Goal: Find specific page/section: Find specific page/section

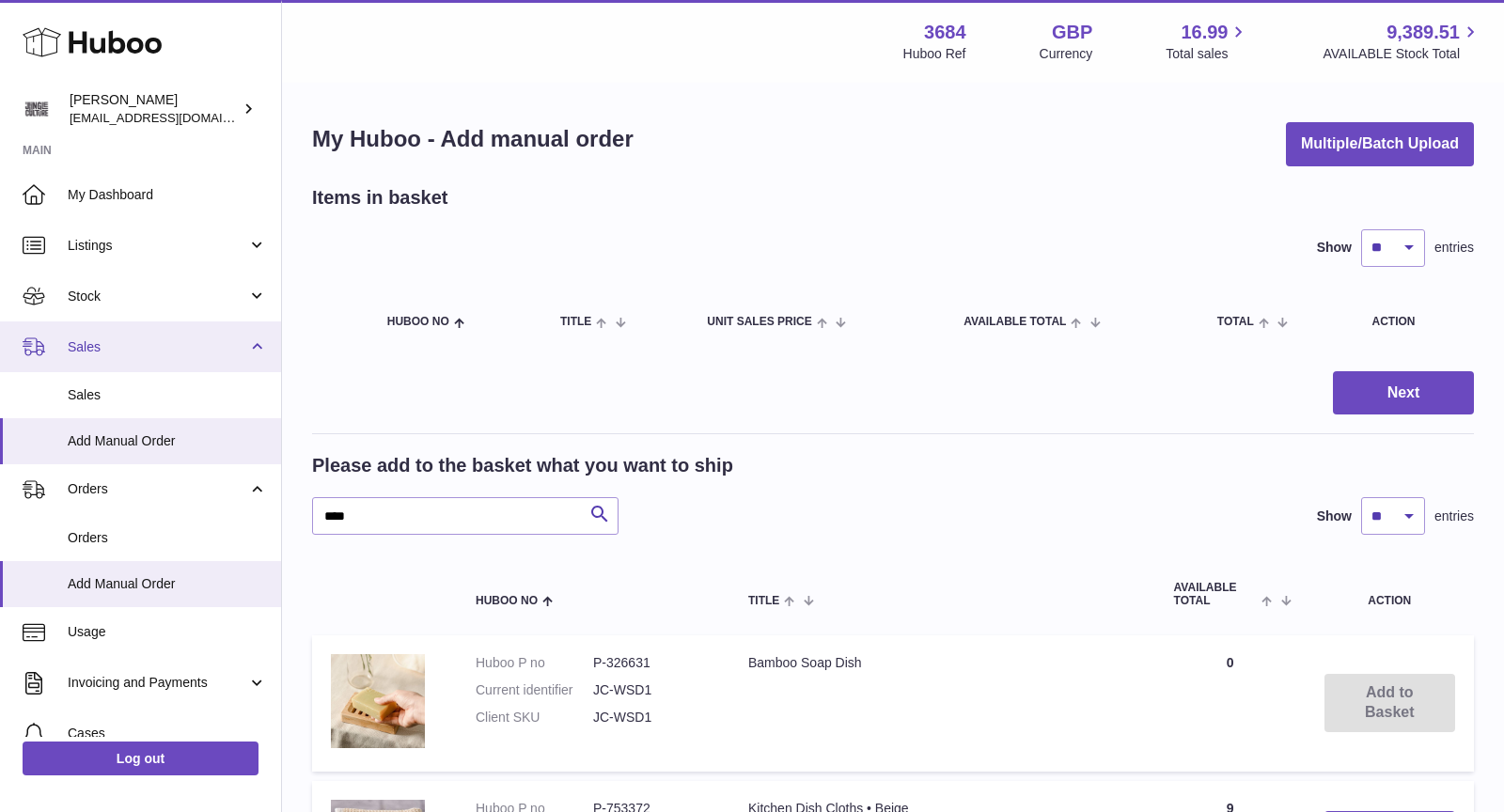
click at [133, 345] on span "Sales" at bounding box center [158, 347] width 180 height 18
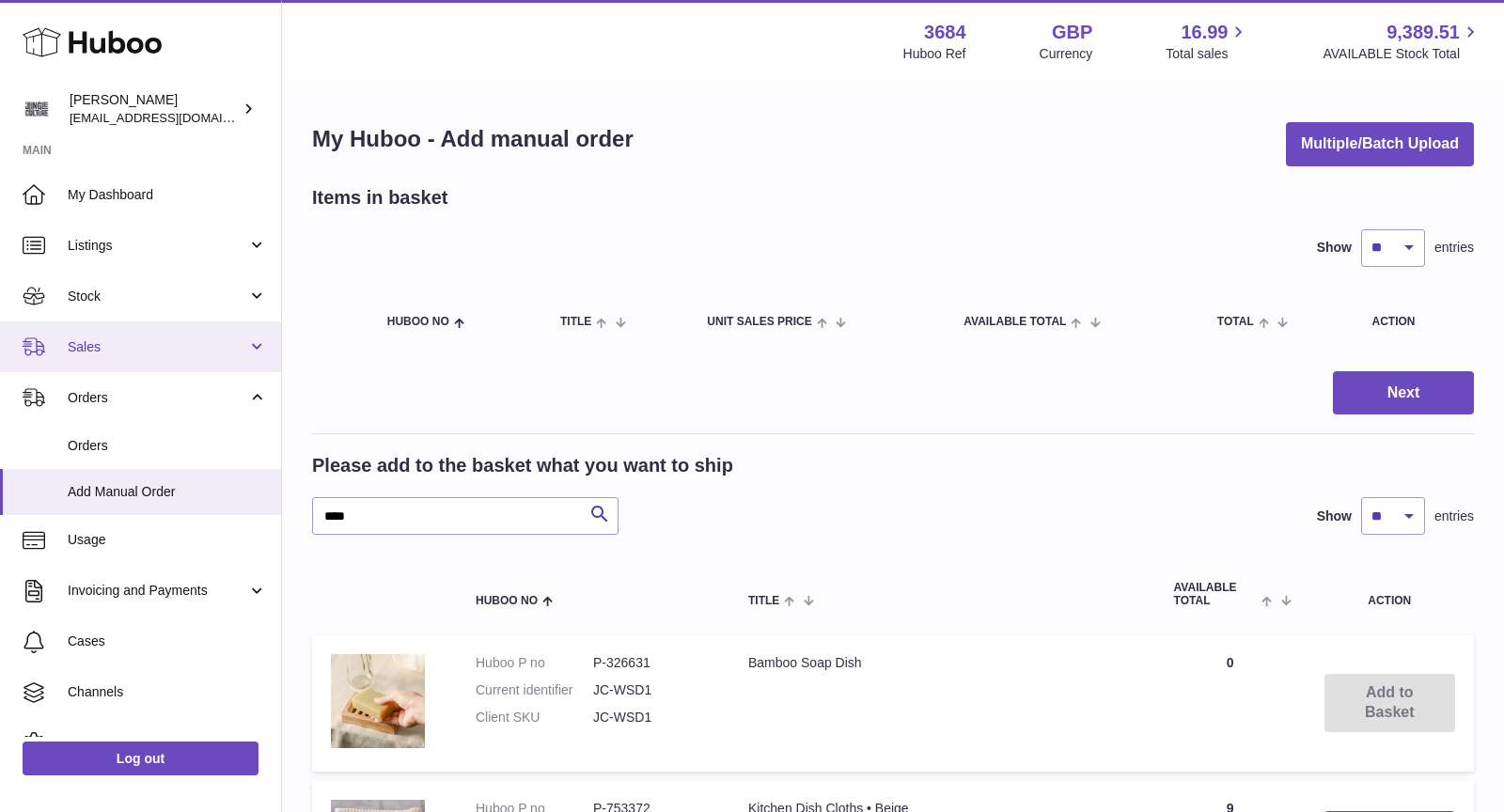
click at [133, 345] on span "Sales" at bounding box center [158, 347] width 180 height 18
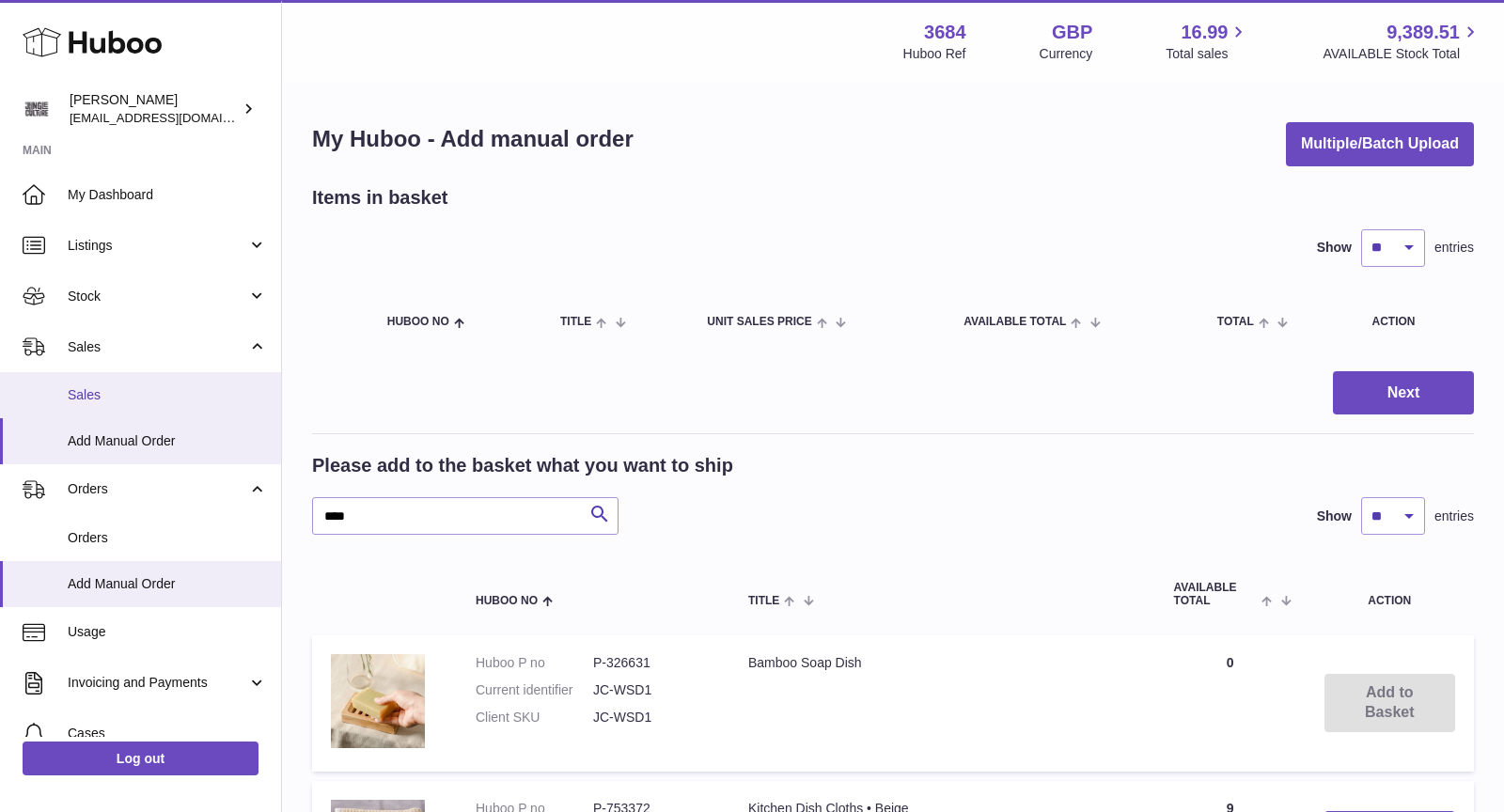
click at [127, 396] on span "Sales" at bounding box center [167, 395] width 199 height 18
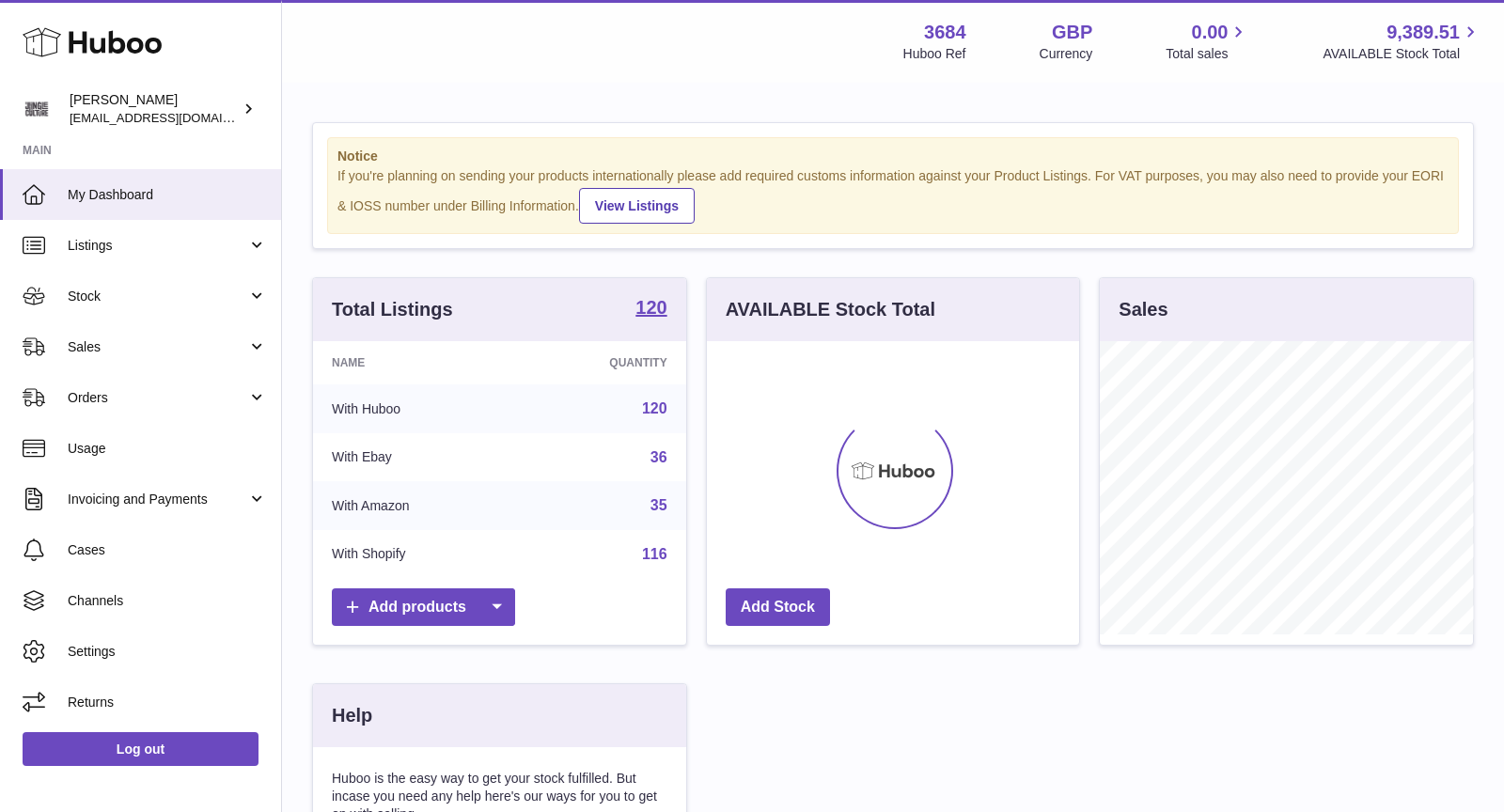
scroll to position [293, 374]
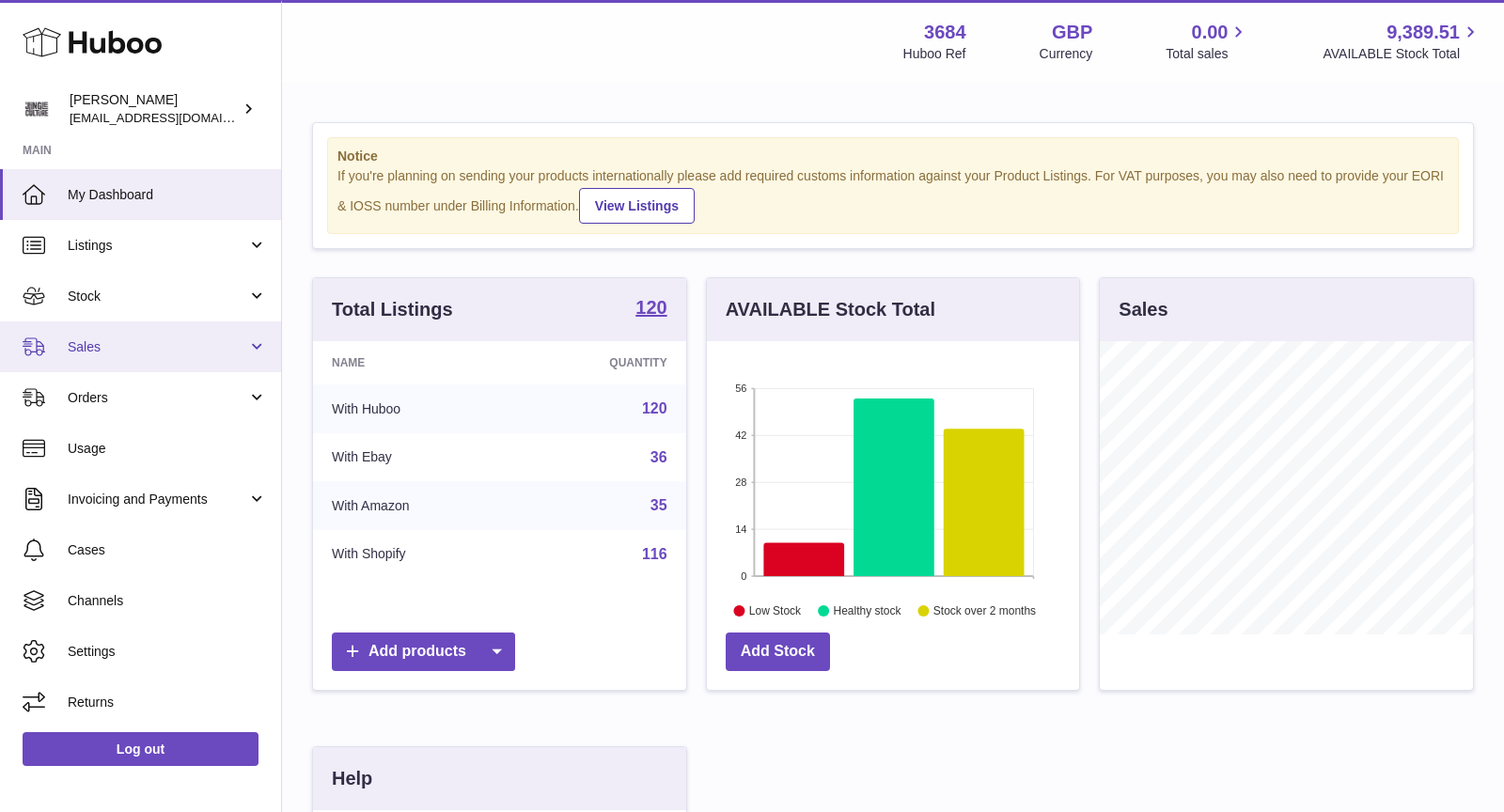
click at [161, 347] on span "Sales" at bounding box center [158, 347] width 180 height 18
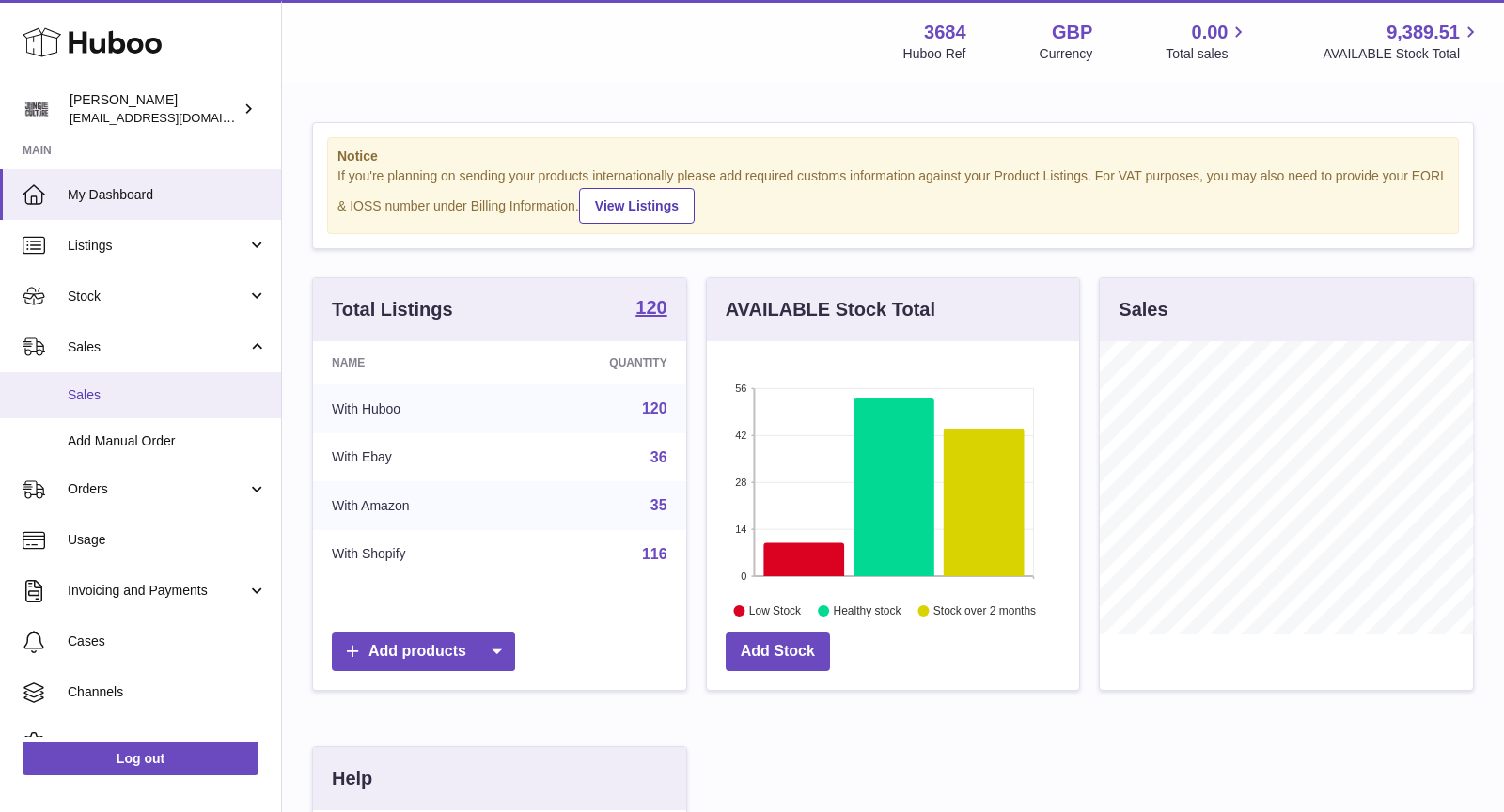
click at [126, 395] on span "Sales" at bounding box center [167, 395] width 199 height 18
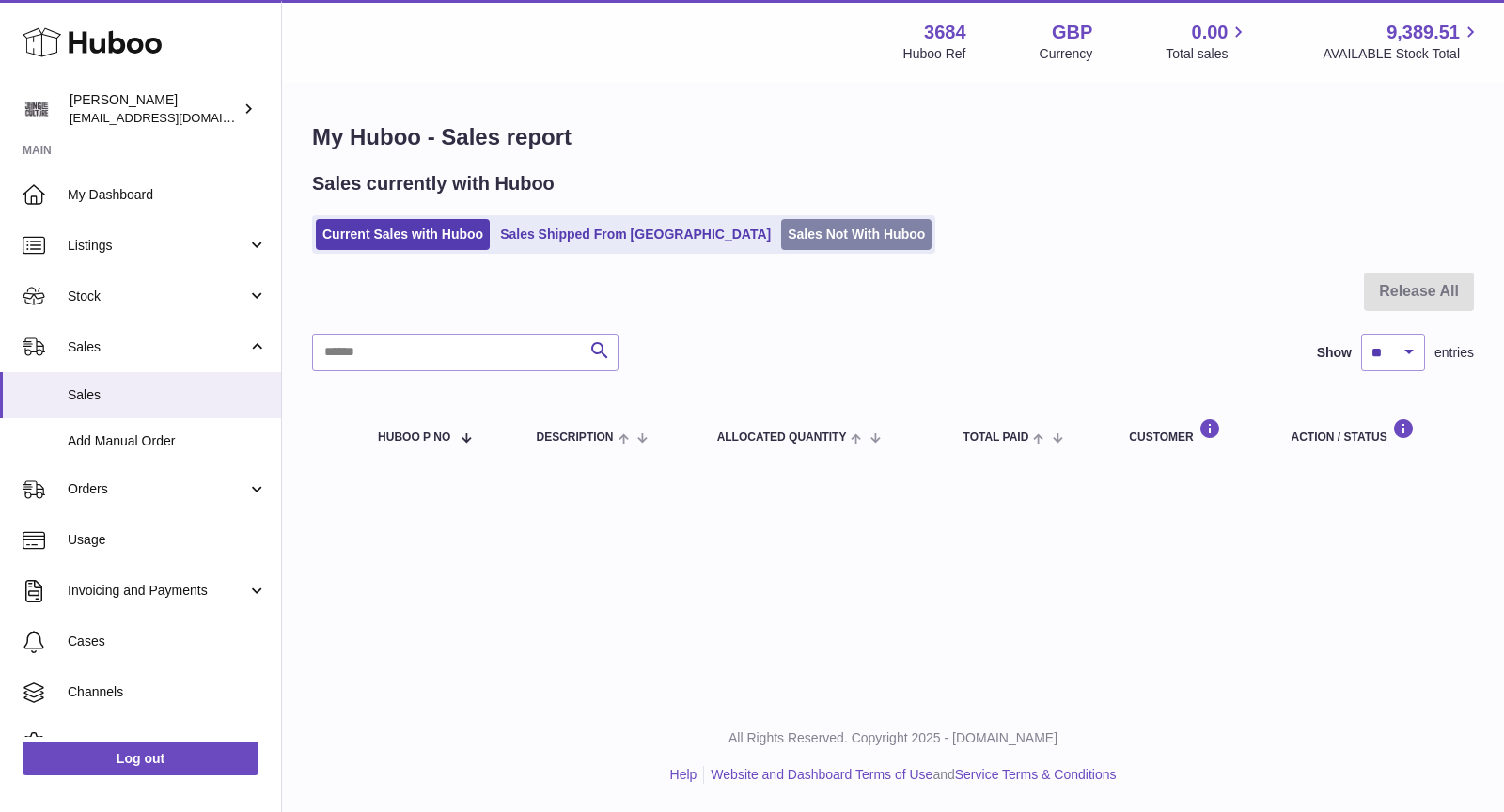
click at [781, 233] on link "Sales Not With Huboo" at bounding box center [856, 234] width 151 height 31
